Goal: Find specific page/section: Find specific page/section

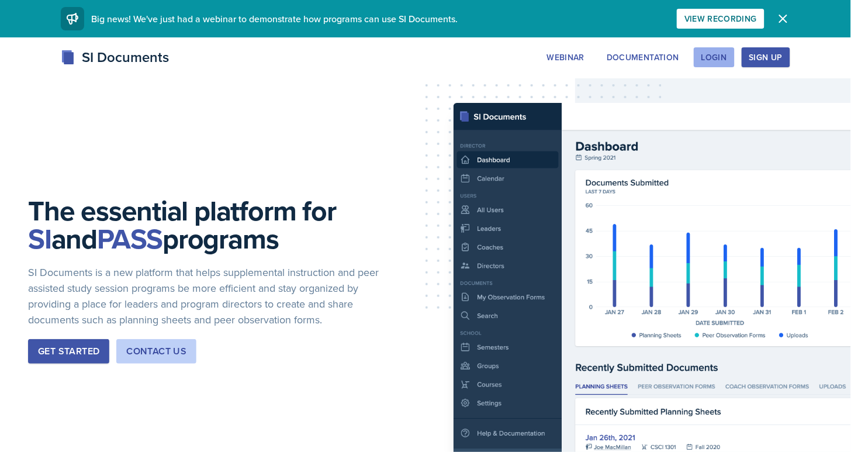
click at [719, 47] on button "Login" at bounding box center [714, 57] width 41 height 20
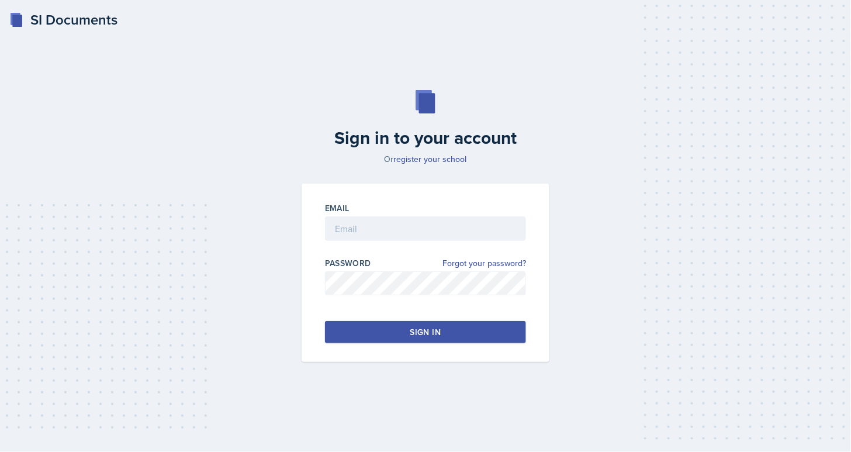
click at [376, 241] on div at bounding box center [425, 247] width 201 height 12
click at [376, 240] on input "email" at bounding box center [425, 228] width 201 height 25
type input "[PERSON_NAME][EMAIL_ADDRESS][PERSON_NAME][DOMAIN_NAME]"
click at [421, 331] on div "Sign in" at bounding box center [425, 332] width 30 height 12
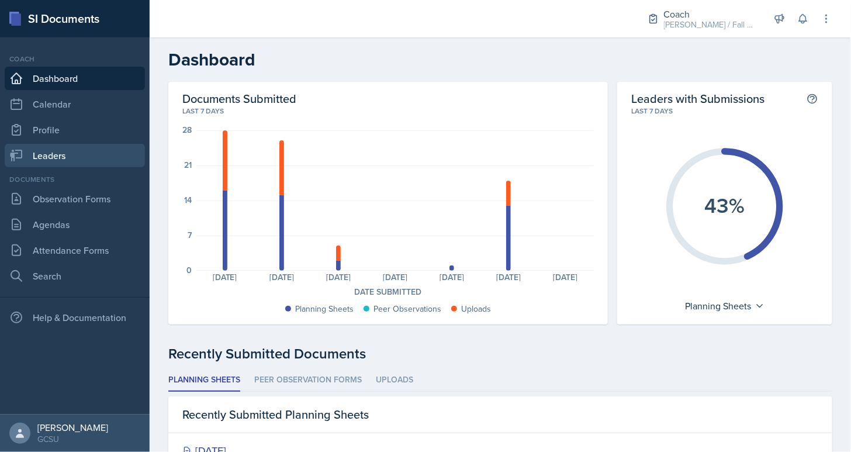
click at [99, 159] on link "Leaders" at bounding box center [75, 155] width 140 height 23
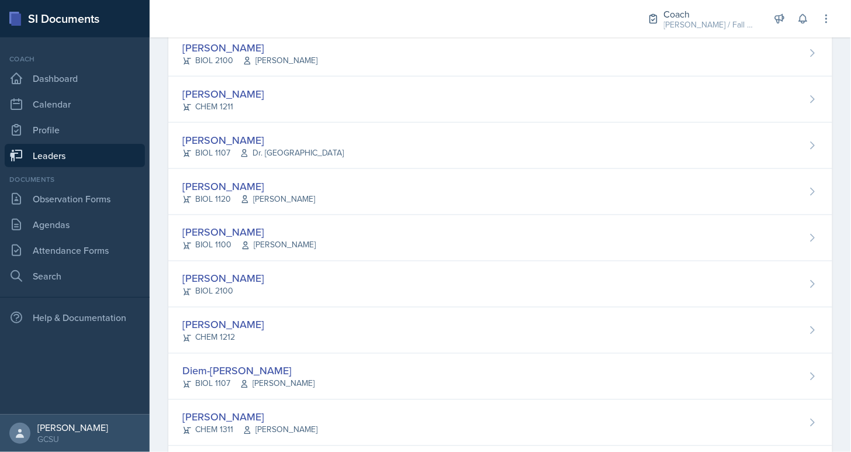
scroll to position [477, 0]
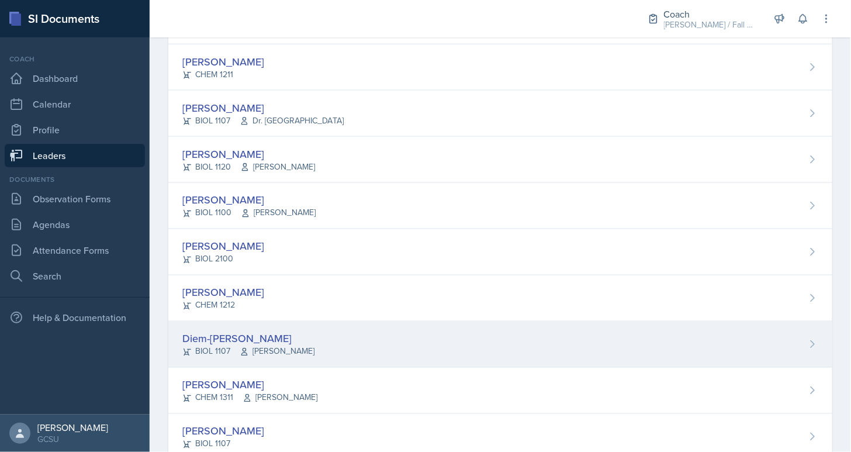
click at [237, 331] on div "Diem-[PERSON_NAME]" at bounding box center [248, 339] width 132 height 16
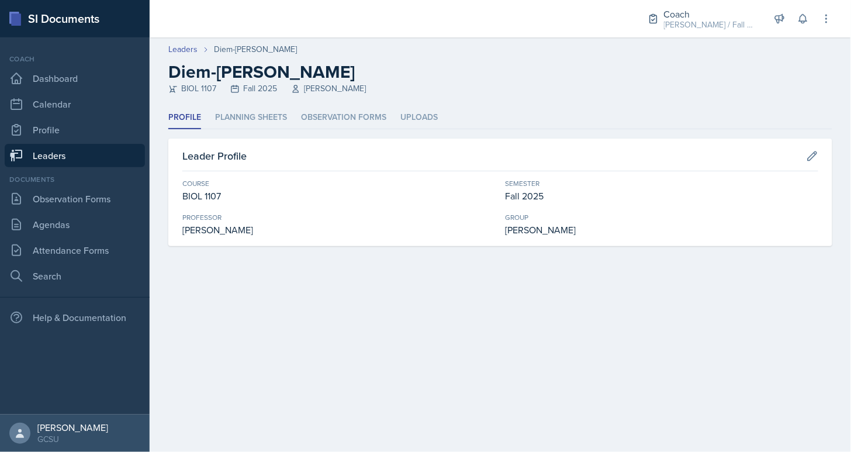
click at [237, 105] on header "Leaders Diem-[PERSON_NAME] Diem-[PERSON_NAME] BIOL 1107 Fall 2025 [PERSON_NAME]" at bounding box center [500, 71] width 701 height 69
click at [237, 117] on li "Planning Sheets" at bounding box center [251, 117] width 72 height 23
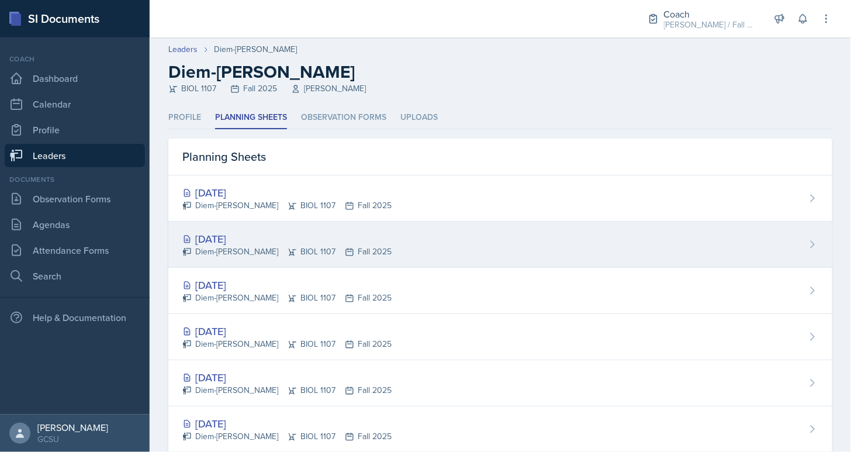
click at [242, 241] on div "[DATE]" at bounding box center [286, 239] width 209 height 16
